Goal: Information Seeking & Learning: Learn about a topic

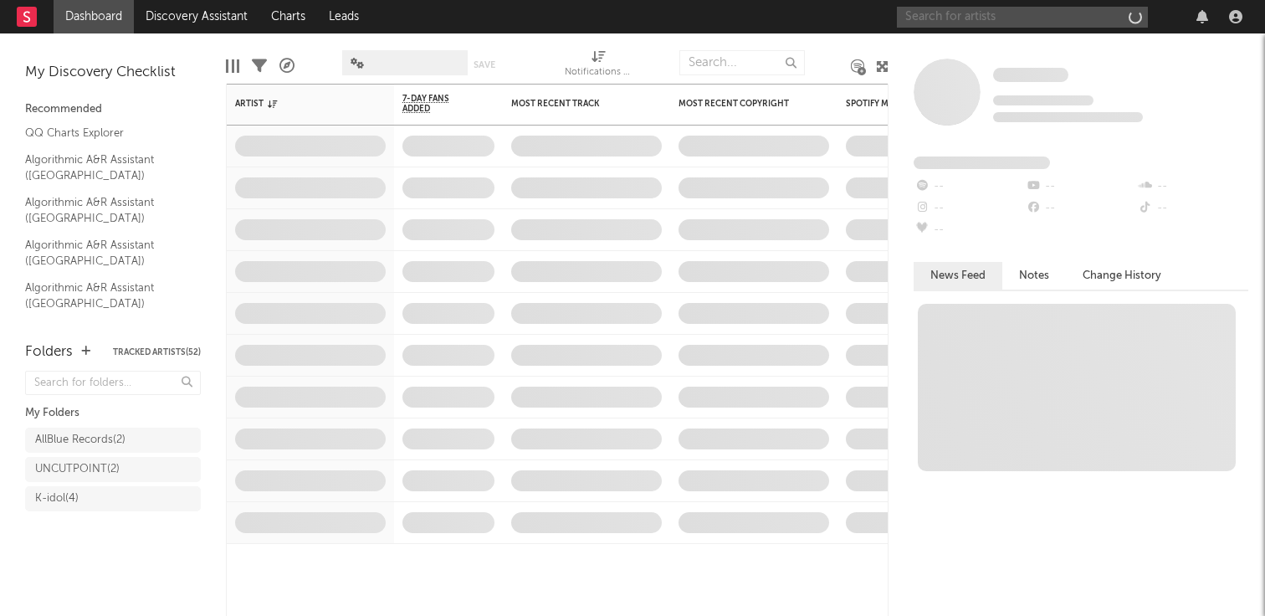
click at [1018, 20] on input "text" at bounding box center [1022, 17] width 251 height 21
type input "ㅇ"
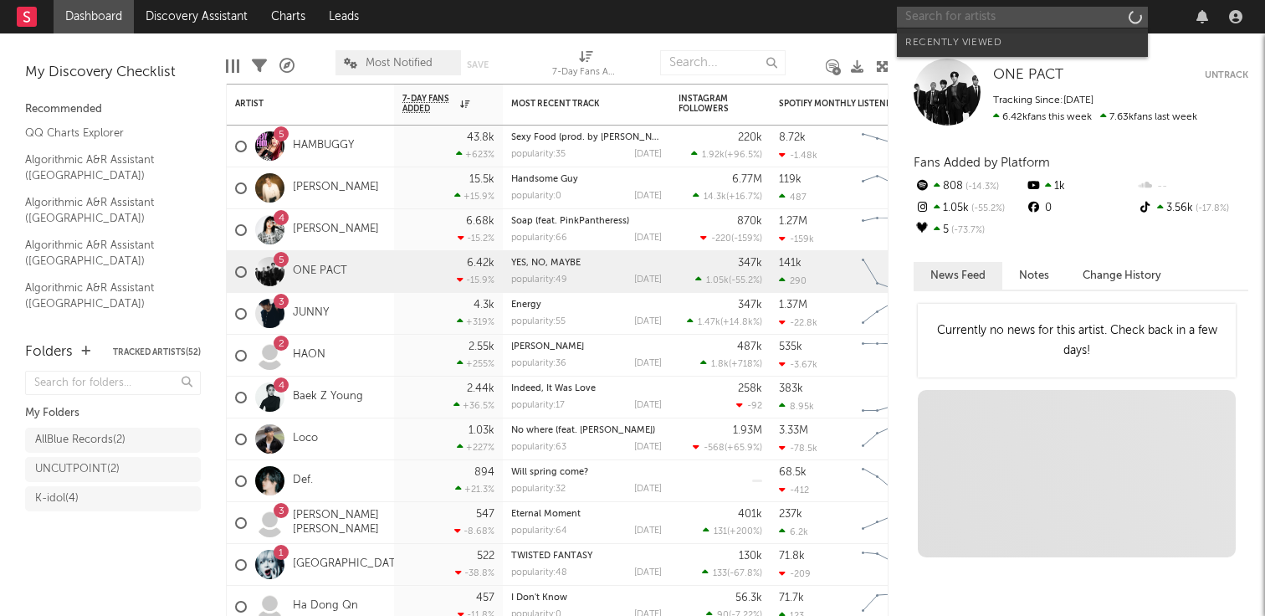
type input "i"
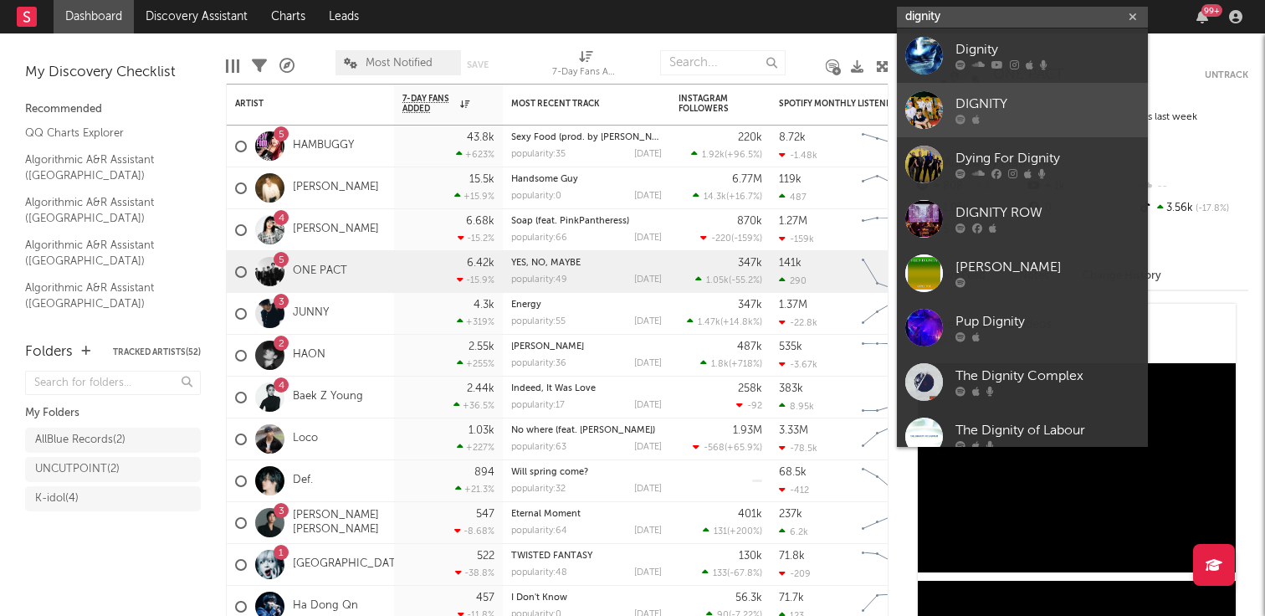
type input "dignity"
click at [924, 110] on div at bounding box center [924, 110] width 38 height 38
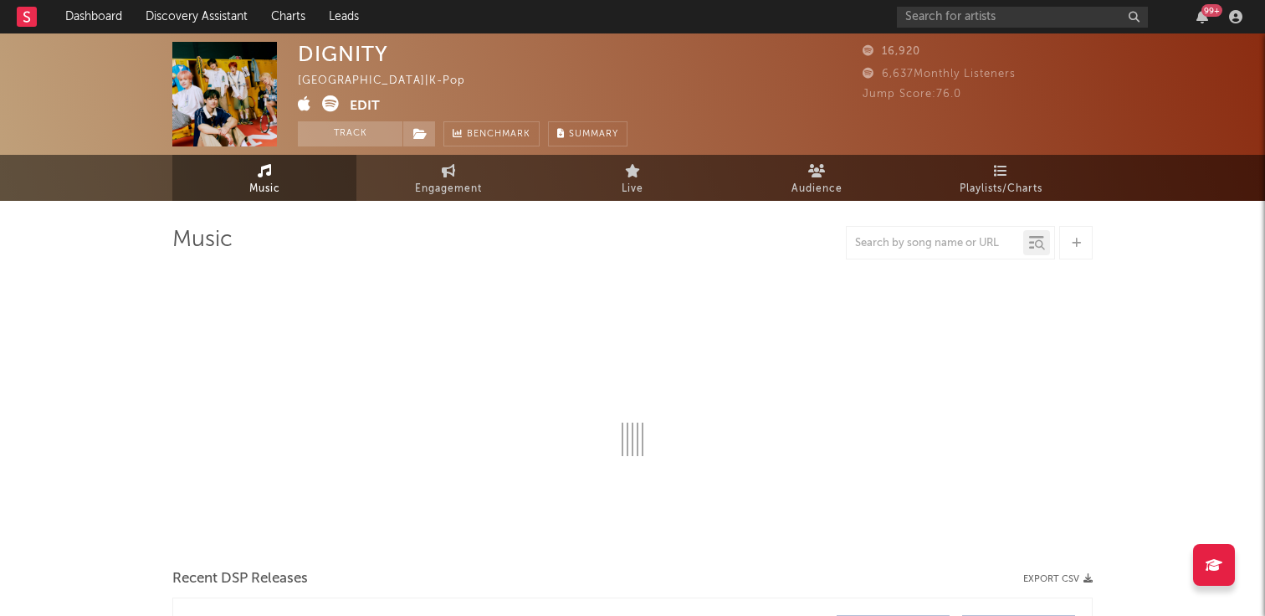
select select "6m"
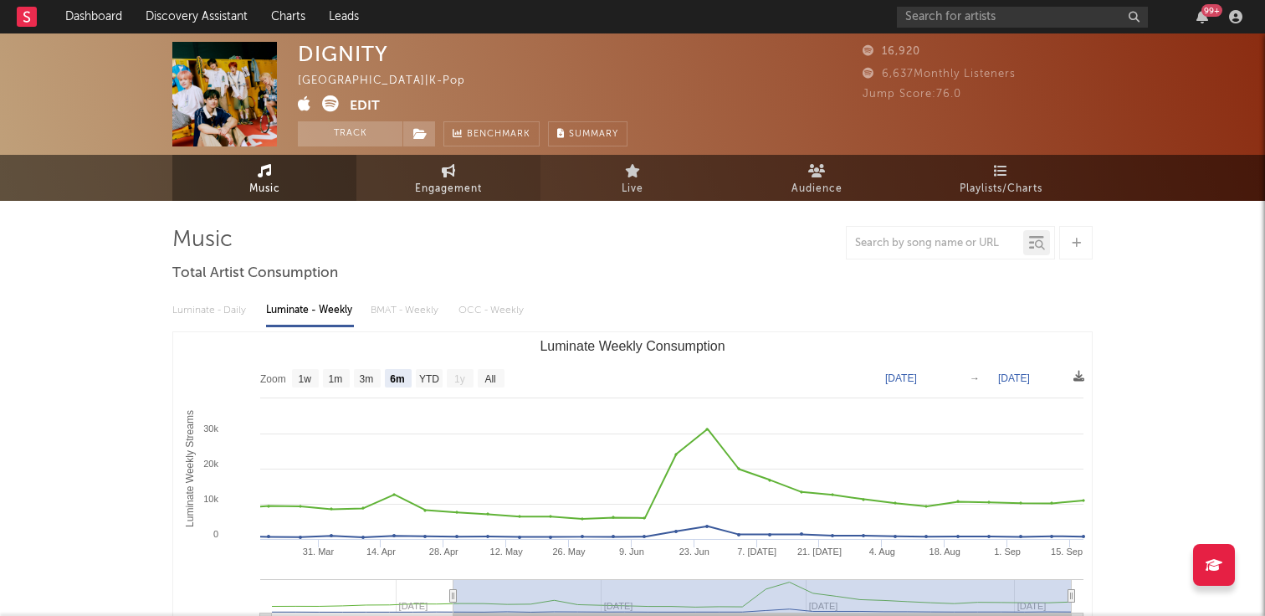
click at [479, 179] on span "Engagement" at bounding box center [448, 189] width 67 height 20
select select "1w"
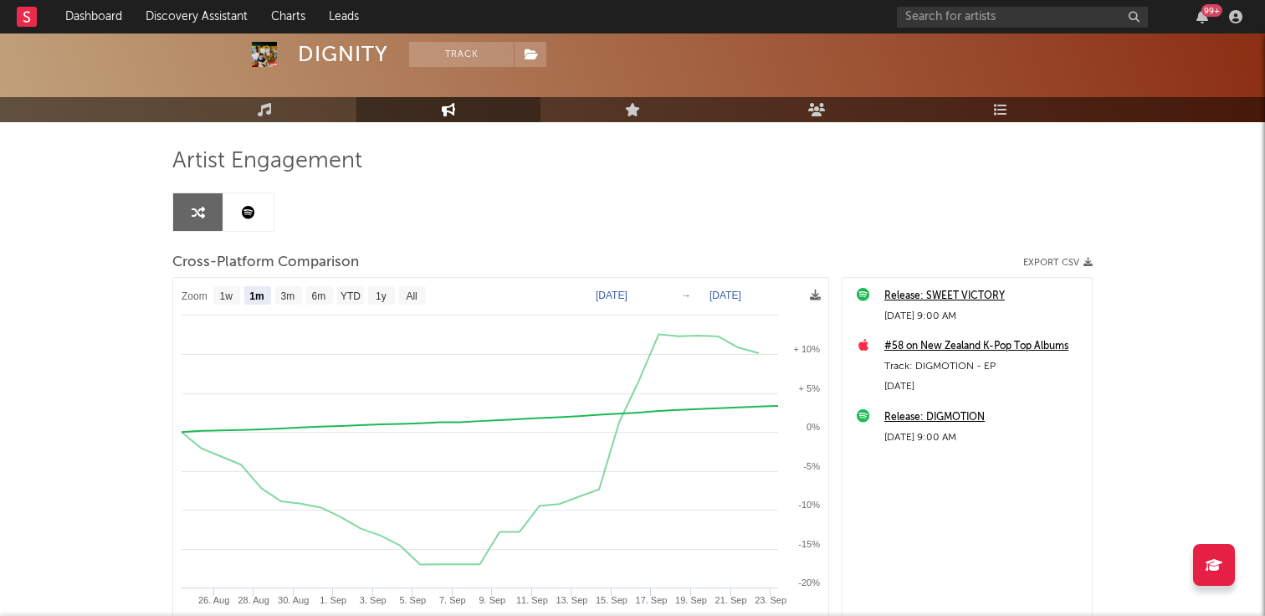
scroll to position [104, 0]
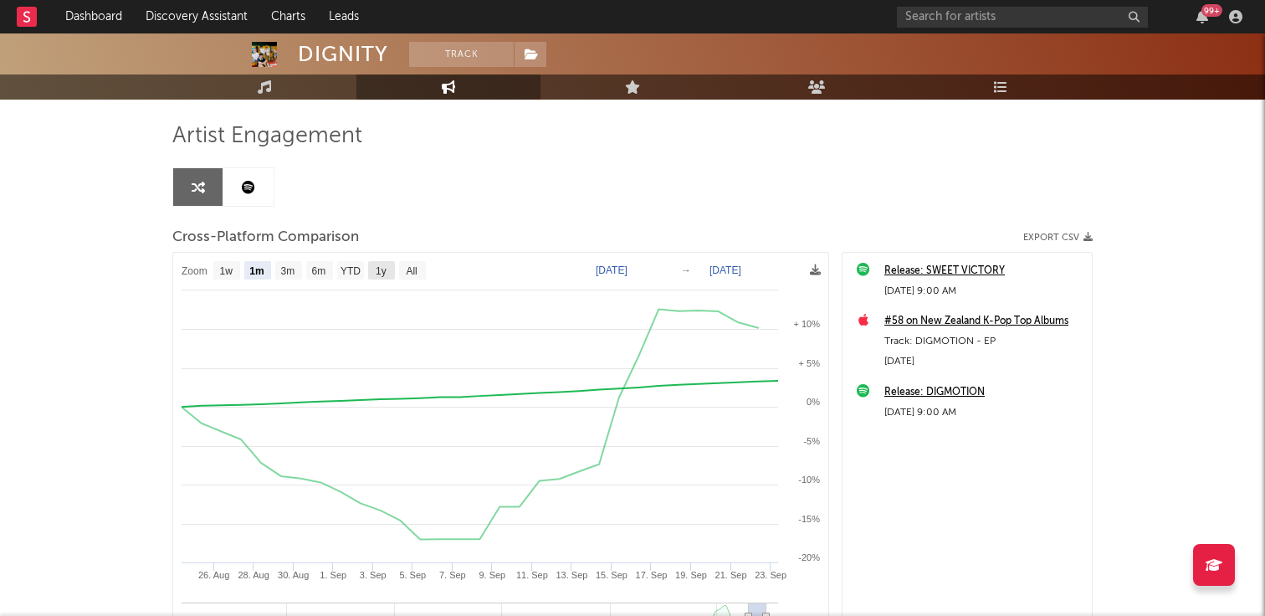
click at [386, 273] on text "1y" at bounding box center [381, 271] width 11 height 12
select select "1y"
type input "[DATE]"
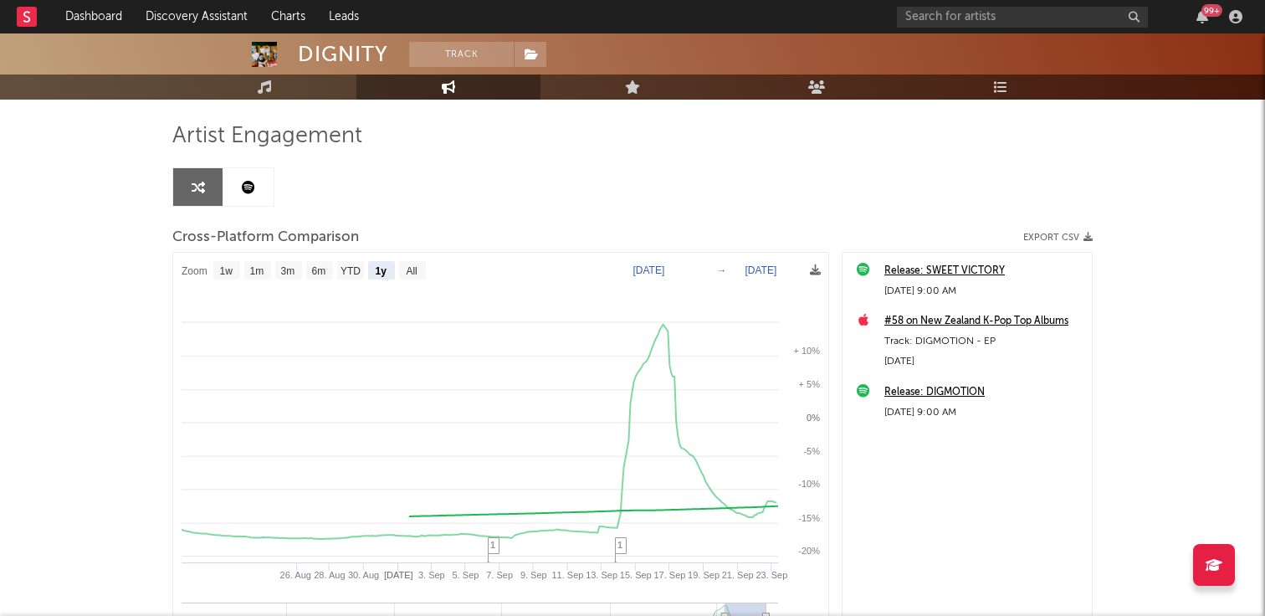
select select "1y"
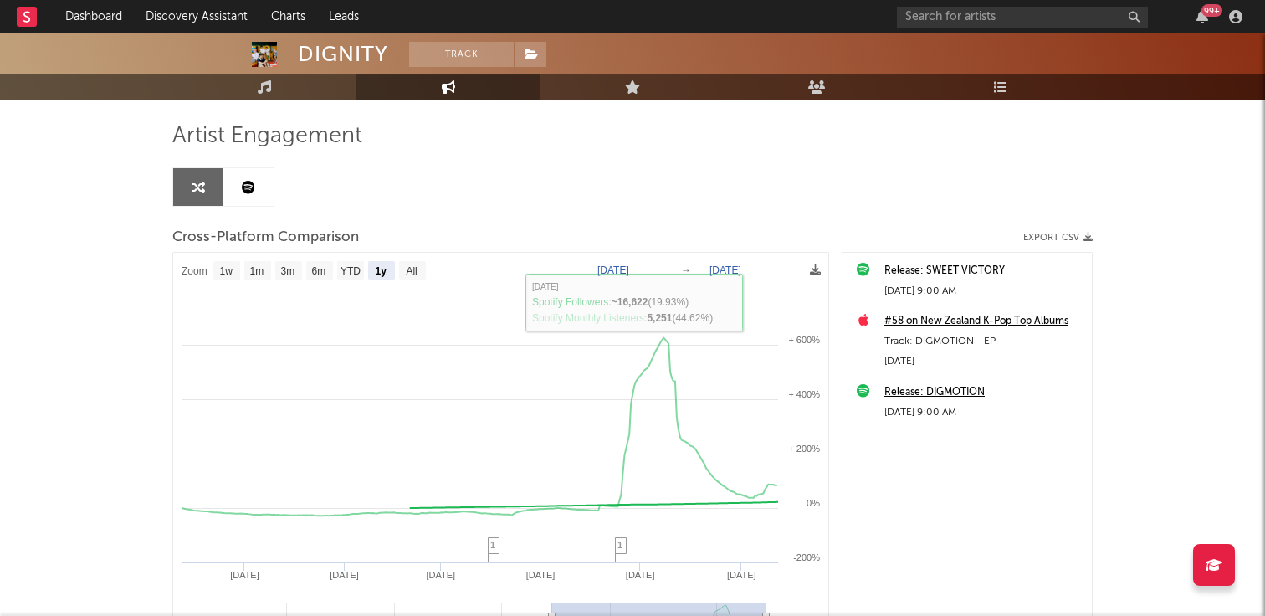
click at [576, 172] on div "Artist Engagement Cross-Platform Comparison Export CSV Zoom 1w 1m 3m 6m YTD 1y …" at bounding box center [632, 406] width 920 height 569
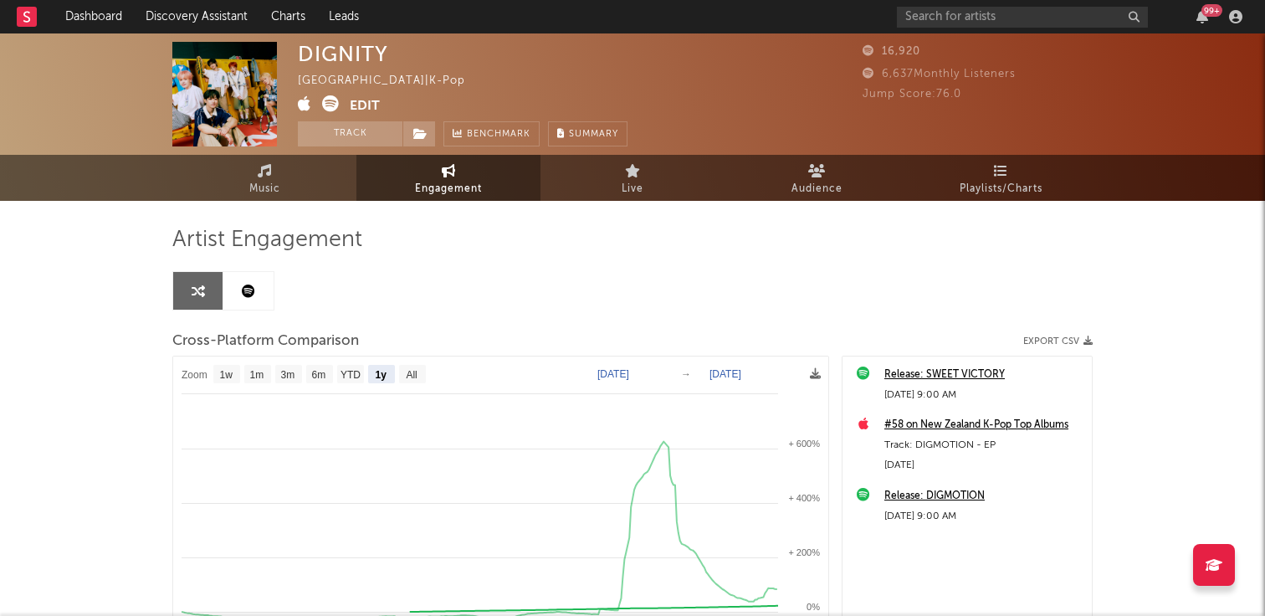
click at [335, 105] on icon at bounding box center [330, 103] width 17 height 17
